Goal: Connect with others: Connect with others

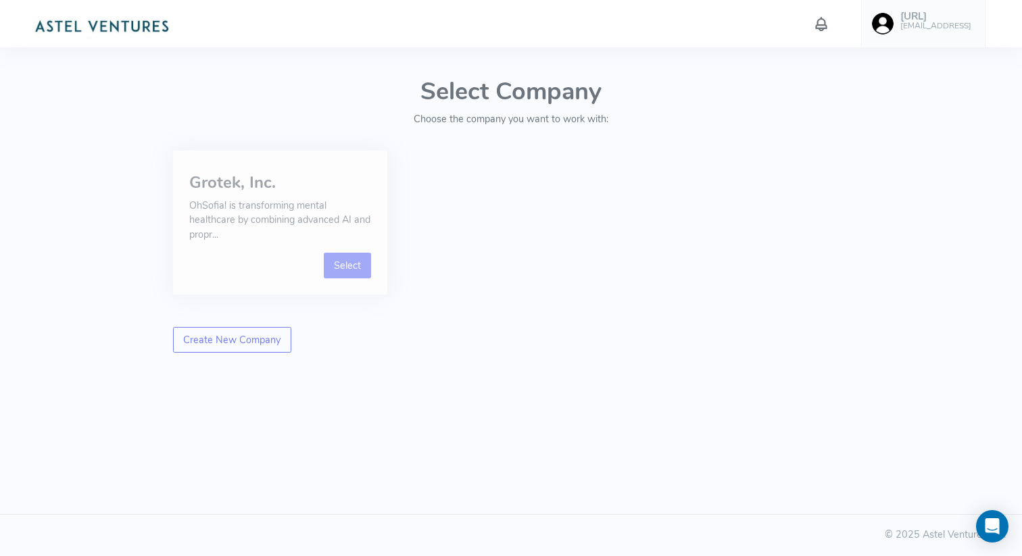
click at [359, 275] on link "Select" at bounding box center [348, 266] width 48 height 26
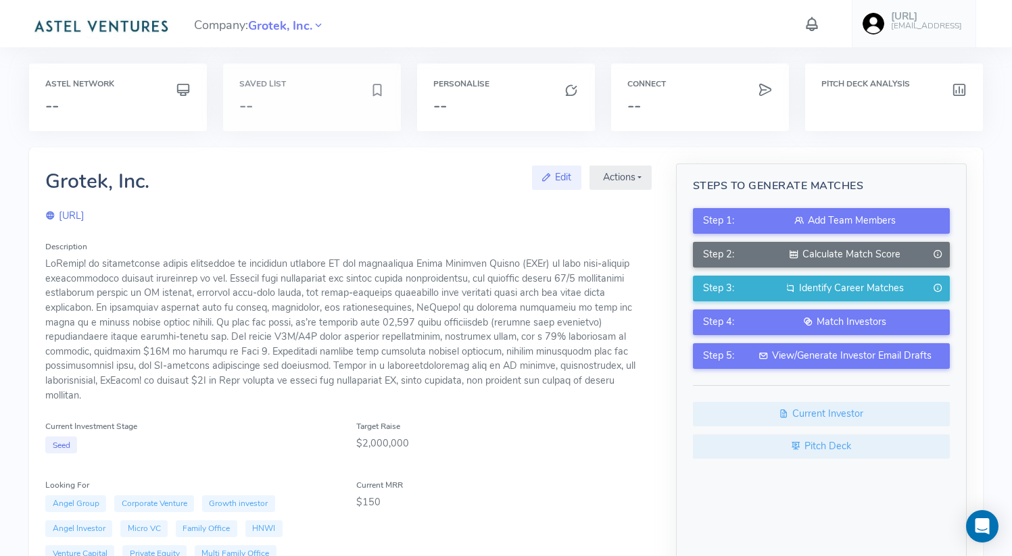
click at [253, 84] on h6 "Saved List" at bounding box center [311, 84] width 145 height 9
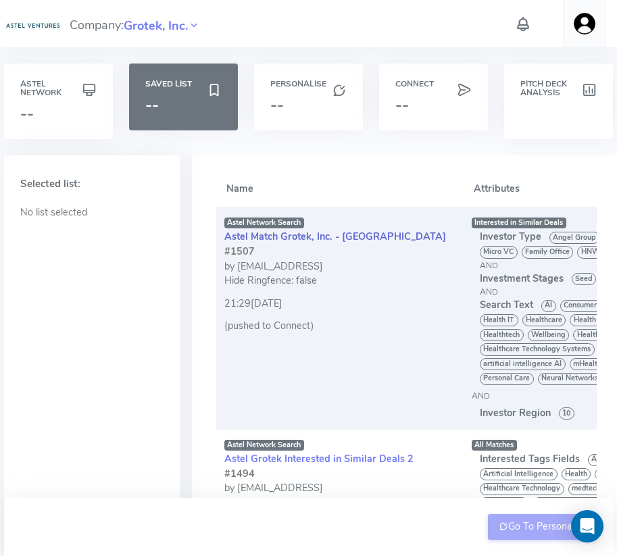
click at [334, 240] on link "Astel Match Grotek, Inc. - [GEOGRAPHIC_DATA]" at bounding box center [335, 237] width 222 height 14
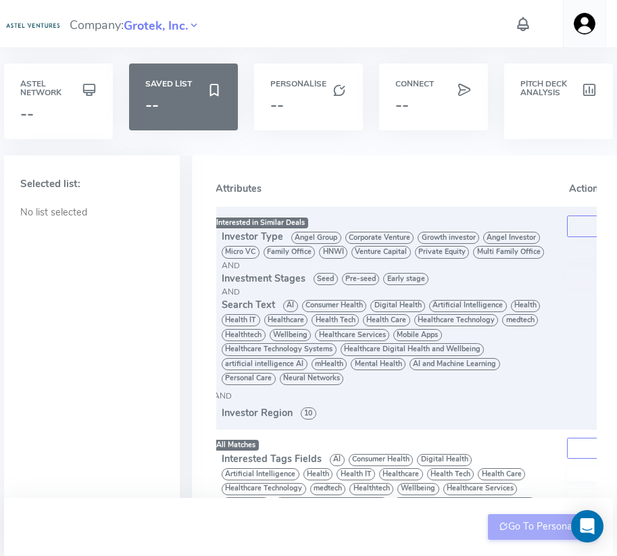
scroll to position [0, 417]
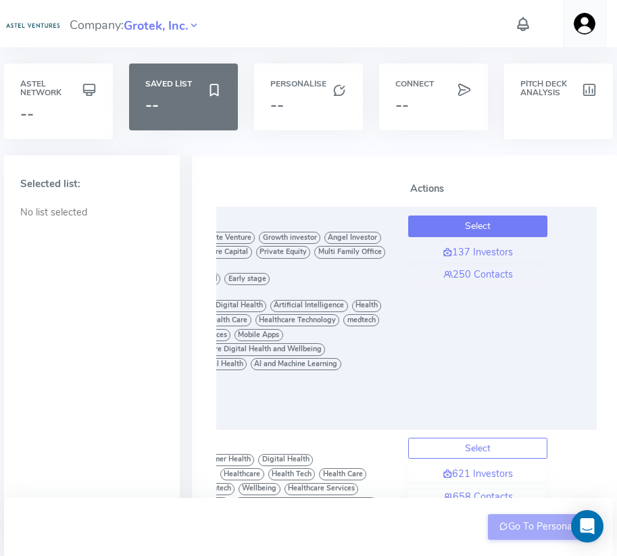
click at [487, 228] on button "Select" at bounding box center [477, 227] width 139 height 22
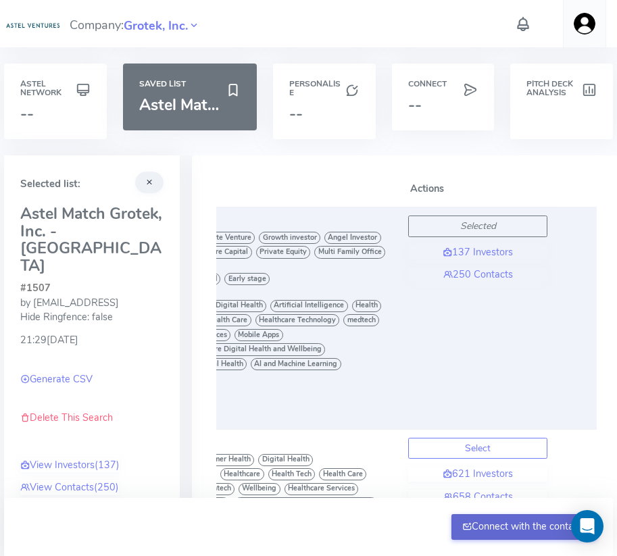
click at [512, 529] on button "Connect with the contacts" at bounding box center [524, 527] width 145 height 26
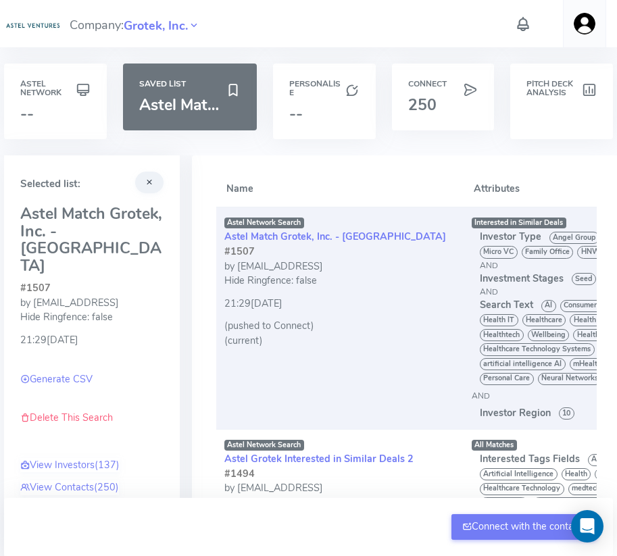
click at [349, 265] on div "by [EMAIL_ADDRESS]" at bounding box center [339, 267] width 231 height 15
